Goal: Information Seeking & Learning: Learn about a topic

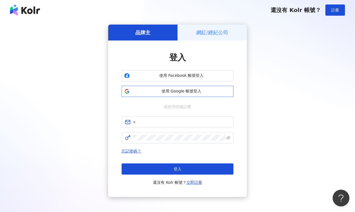
click at [190, 92] on span "使用 Google 帳號登入" at bounding box center [181, 92] width 99 height 6
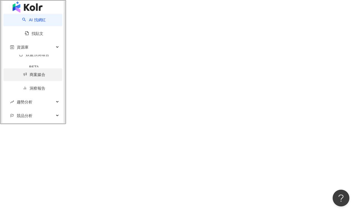
click at [23, 77] on link "商案媒合" at bounding box center [34, 74] width 22 height 4
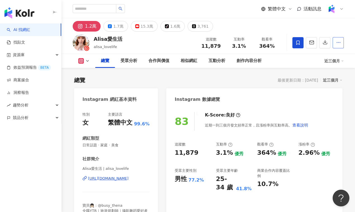
click at [340, 41] on icon "button" at bounding box center [338, 42] width 5 height 5
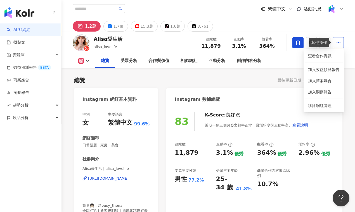
click at [337, 45] on span "button" at bounding box center [338, 42] width 5 height 6
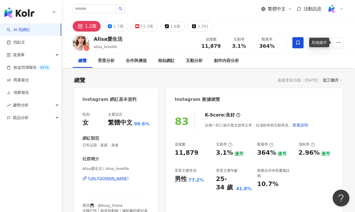
click at [320, 59] on div "總覽 受眾分析 合作與價值 相似網紅 互動分析 創作內容分析" at bounding box center [208, 61] width 271 height 14
click at [320, 57] on div "總覽 受眾分析 合作與價值 相似網紅 互動分析 創作內容分析" at bounding box center [208, 61] width 271 height 14
click at [334, 41] on button "button" at bounding box center [337, 42] width 11 height 11
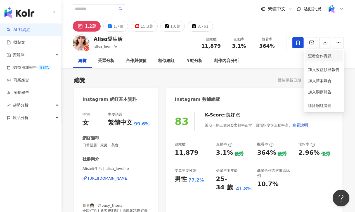
click at [322, 54] on span "查看合作資訊" at bounding box center [323, 56] width 31 height 6
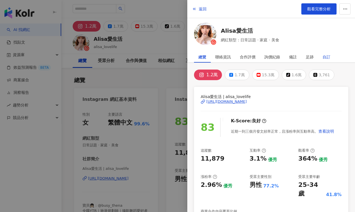
click at [329, 57] on div "自訂" at bounding box center [326, 56] width 8 height 11
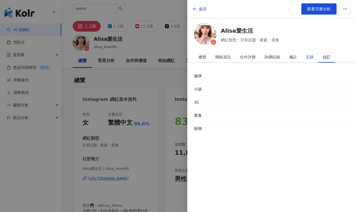
click at [308, 54] on div "足跡" at bounding box center [310, 56] width 8 height 11
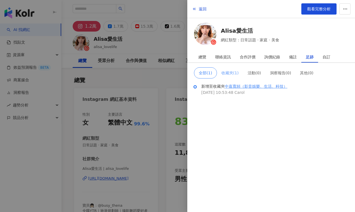
click at [232, 74] on span "收藏夾 ( 1 )" at bounding box center [229, 73] width 17 height 4
click at [207, 74] on span "全部 ( 1 )" at bounding box center [204, 73] width 13 height 4
click at [293, 56] on div "備註" at bounding box center [293, 56] width 8 height 11
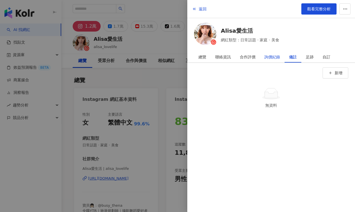
click at [275, 54] on div "詢價紀錄" at bounding box center [272, 56] width 16 height 11
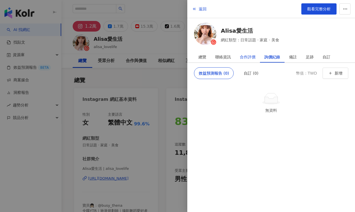
click at [251, 57] on div "合作評價" at bounding box center [248, 56] width 16 height 11
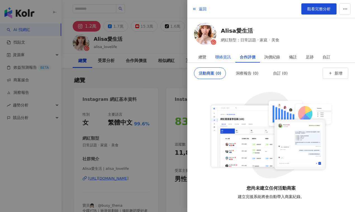
click at [220, 54] on div "聯絡資訊" at bounding box center [223, 56] width 16 height 11
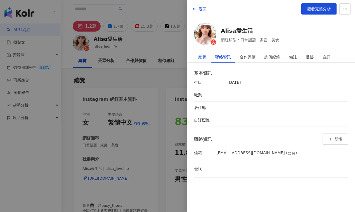
click at [199, 57] on div "總覽" at bounding box center [202, 56] width 8 height 11
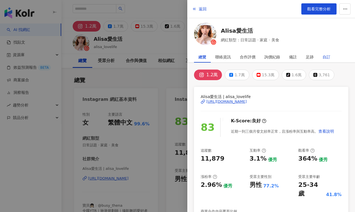
click at [329, 54] on div "自訂" at bounding box center [326, 56] width 8 height 11
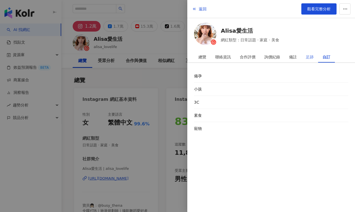
click at [313, 56] on div "足跡" at bounding box center [309, 56] width 17 height 11
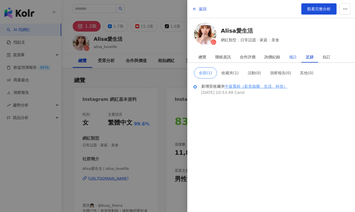
click at [301, 56] on div "備註" at bounding box center [292, 56] width 17 height 11
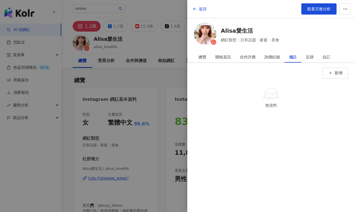
click at [147, 72] on div at bounding box center [177, 106] width 355 height 212
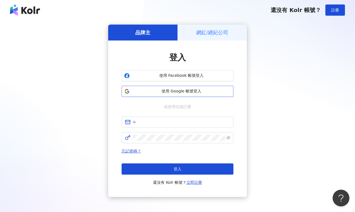
click at [194, 93] on span "使用 Google 帳號登入" at bounding box center [181, 92] width 99 height 6
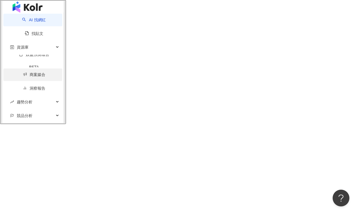
click at [34, 77] on link "商案媒合" at bounding box center [34, 74] width 22 height 4
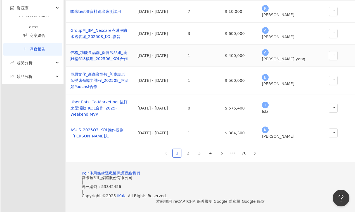
scroll to position [175, 0]
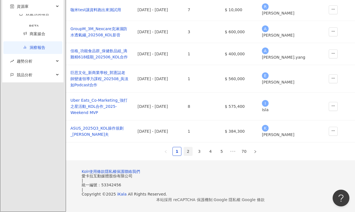
click at [188, 156] on link "2" at bounding box center [188, 151] width 8 height 8
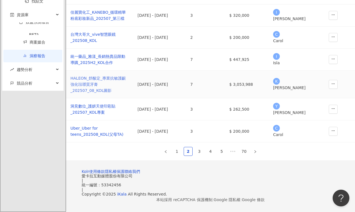
click at [105, 84] on div "HALEON_舒酸定_專業抗敏護齦強化琺瑯質牙膏_202507_08_KOL圖影" at bounding box center [99, 84] width 58 height 18
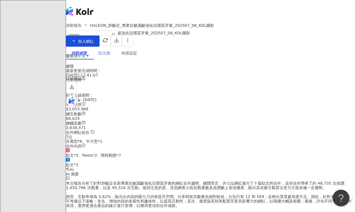
click at [115, 60] on div "貼文牆" at bounding box center [104, 53] width 23 height 13
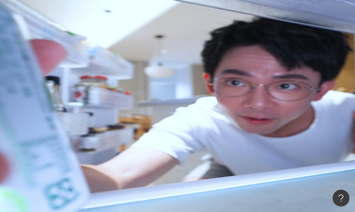
click at [136, 56] on div "內容設定" at bounding box center [129, 53] width 16 height 6
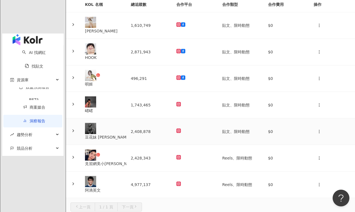
scroll to position [60, 0]
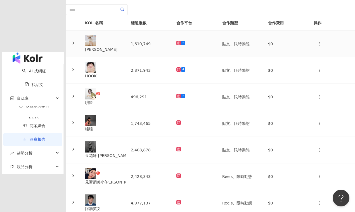
click at [75, 45] on icon at bounding box center [73, 43] width 4 height 4
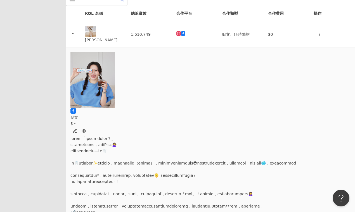
scroll to position [71, 0]
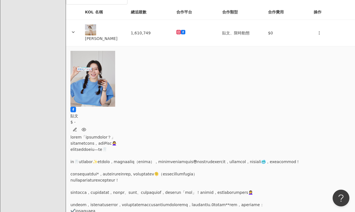
click at [188, 134] on div at bounding box center [210, 214] width 280 height 160
click at [79, 125] on button "button" at bounding box center [74, 129] width 9 height 9
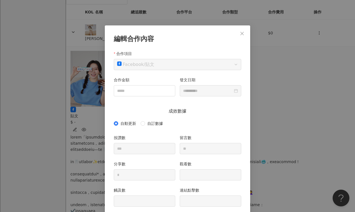
scroll to position [0, 0]
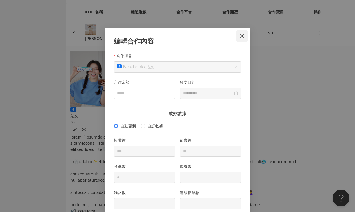
click at [241, 36] on icon "close" at bounding box center [242, 36] width 4 height 4
